Goal: Task Accomplishment & Management: Use online tool/utility

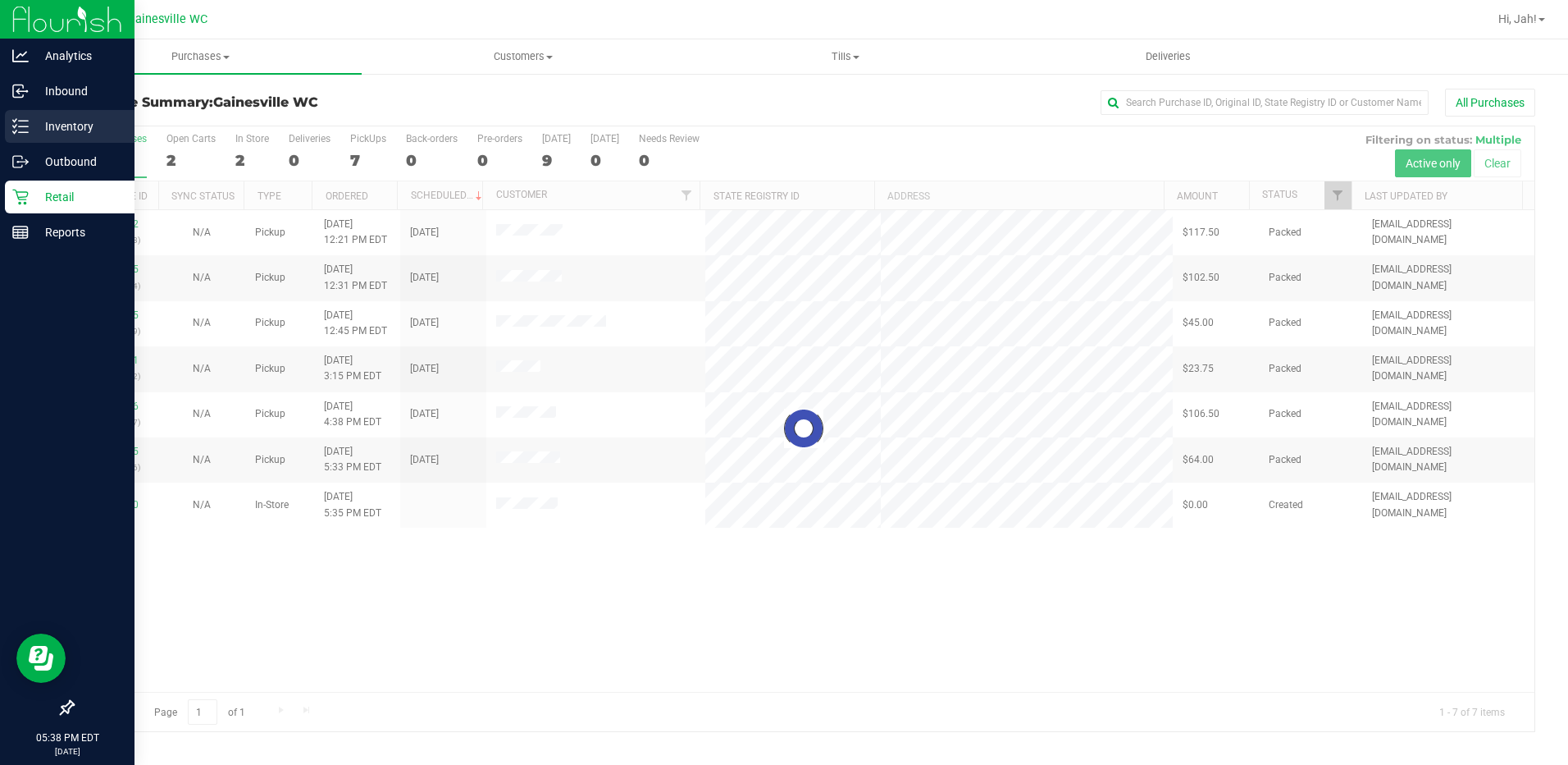
click at [80, 136] on div "Inventory" at bounding box center [69, 127] width 129 height 33
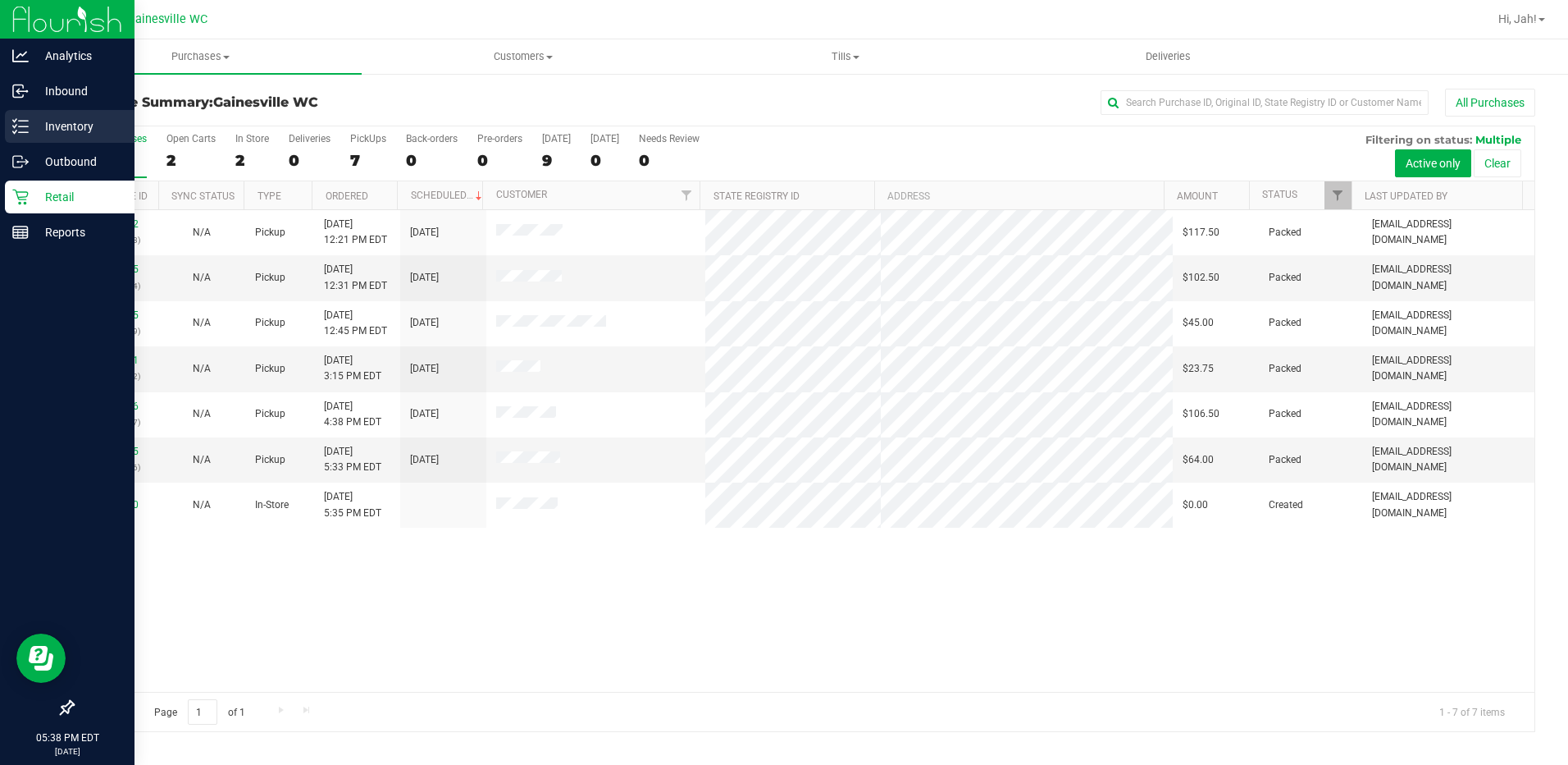
click at [82, 136] on p "Inventory" at bounding box center [78, 126] width 99 height 19
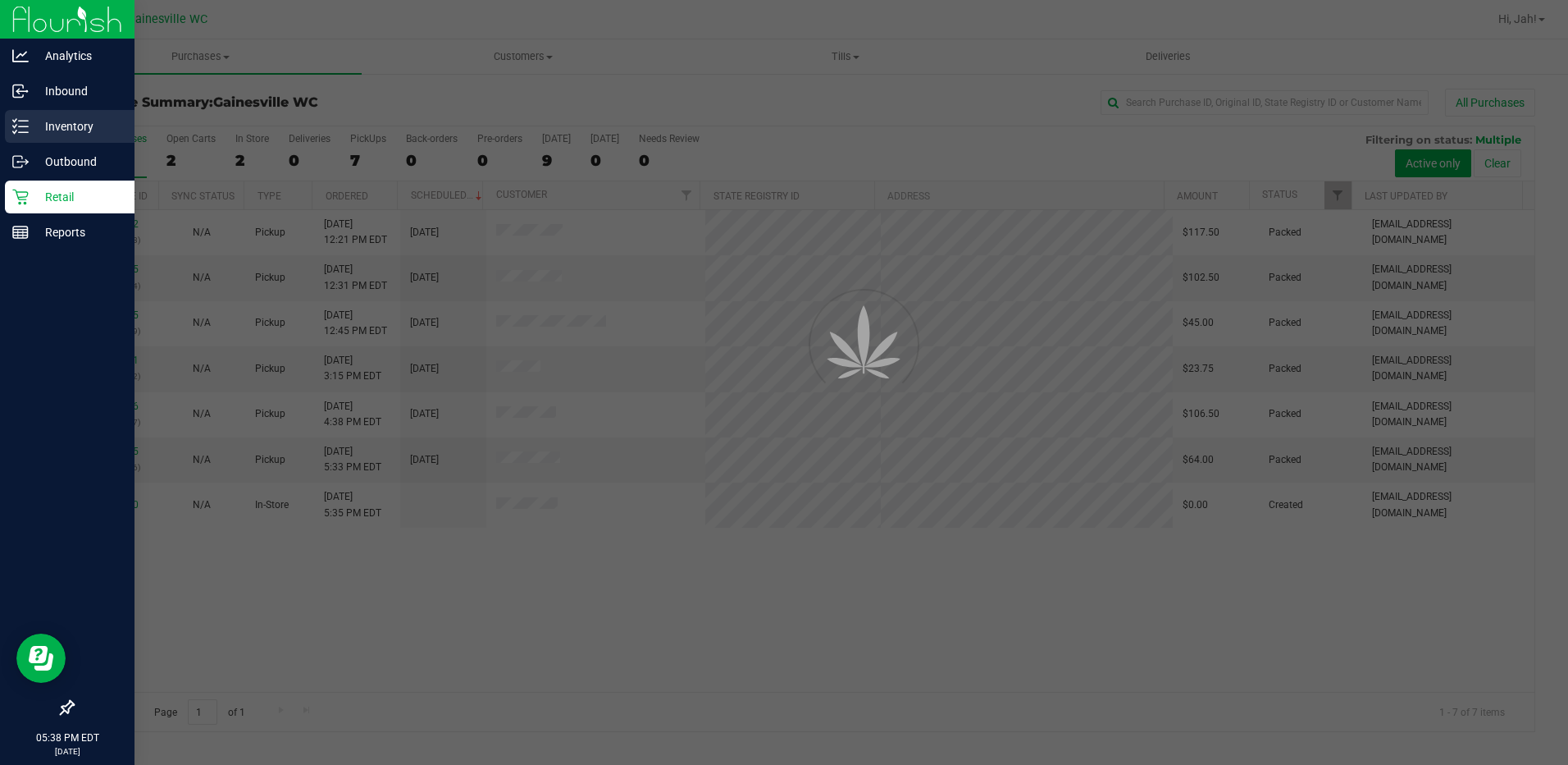
click at [82, 136] on p "Inventory" at bounding box center [78, 126] width 99 height 19
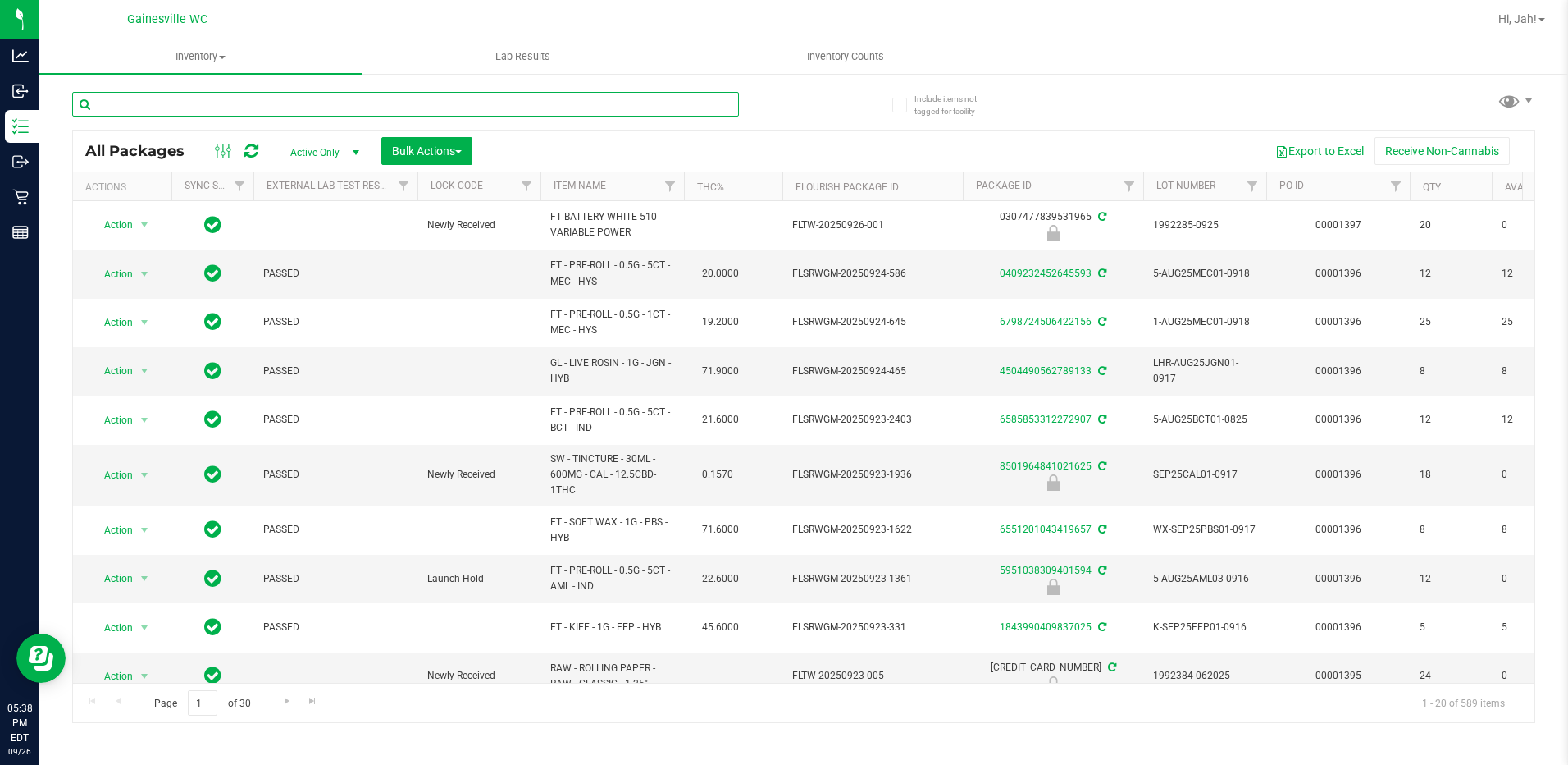
click at [315, 106] on input "text" at bounding box center [405, 103] width 667 height 25
type input "2481089272836987"
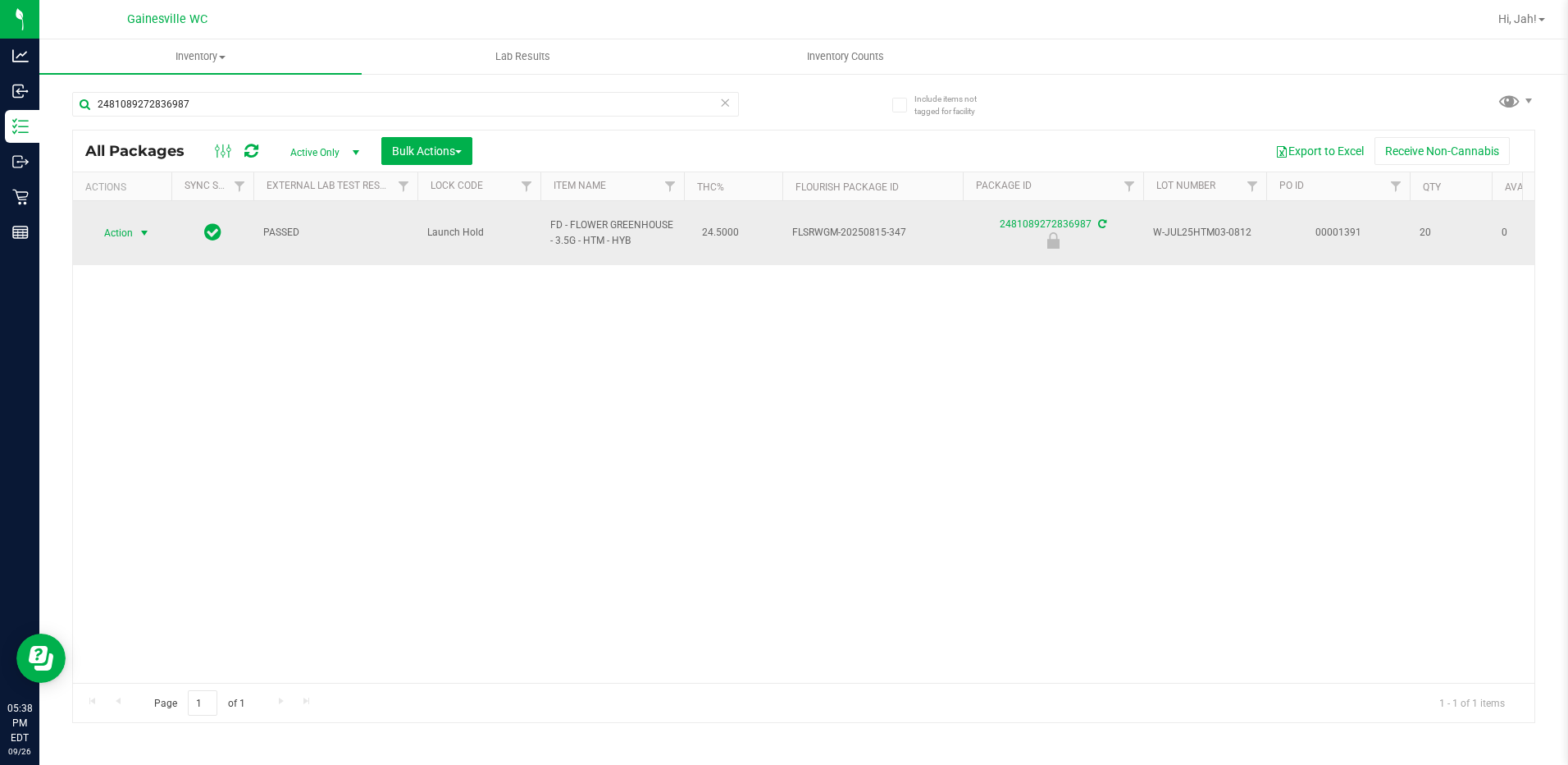
click at [123, 223] on span "Action" at bounding box center [112, 233] width 44 height 23
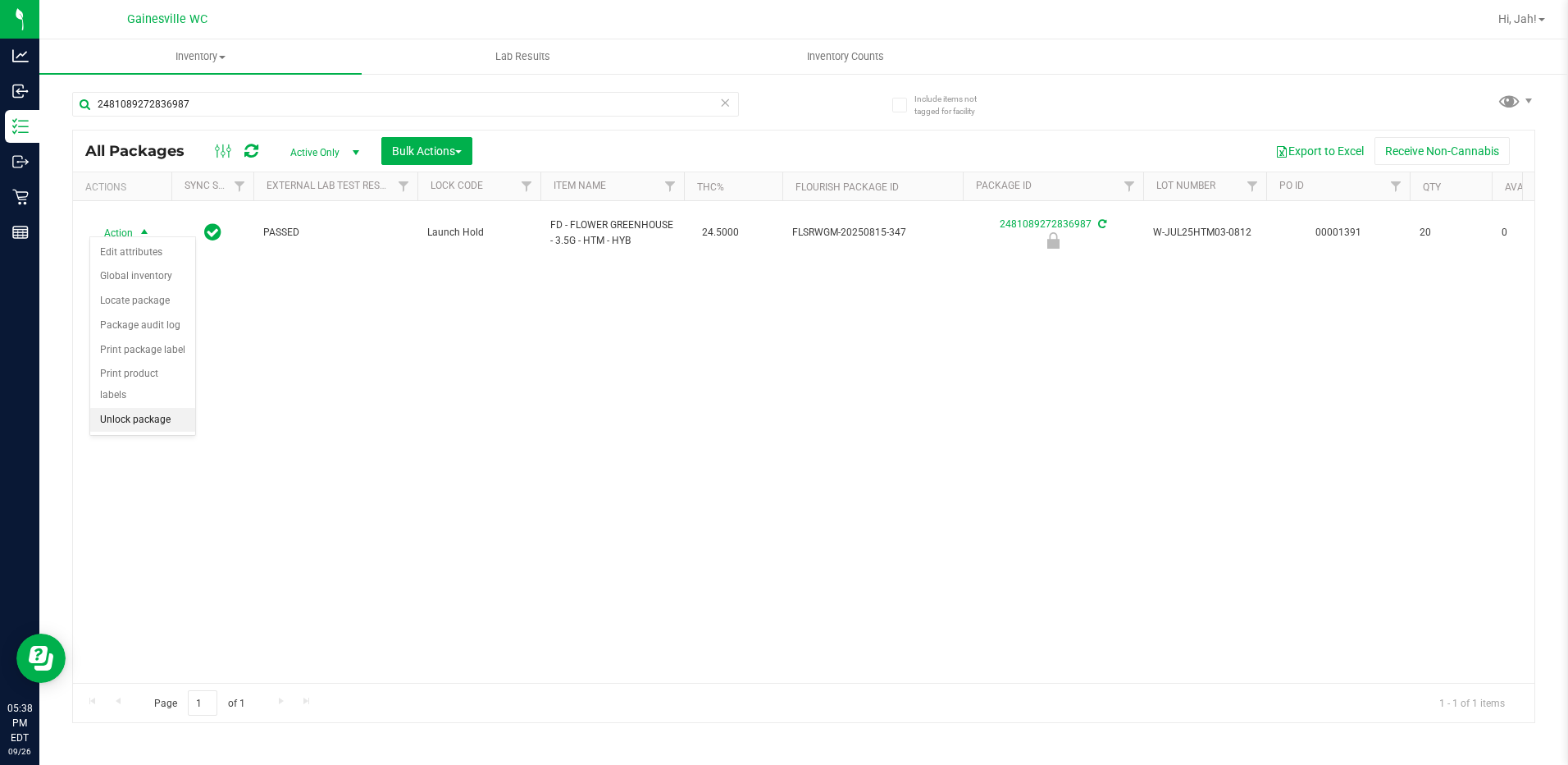
click at [121, 407] on li "Unlock package" at bounding box center [143, 419] width 105 height 25
